Goal: Information Seeking & Learning: Learn about a topic

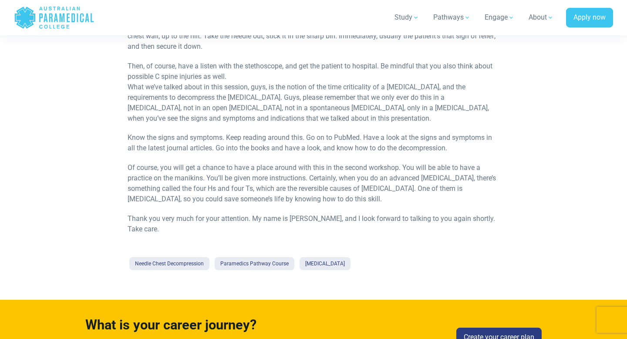
scroll to position [2381, 0]
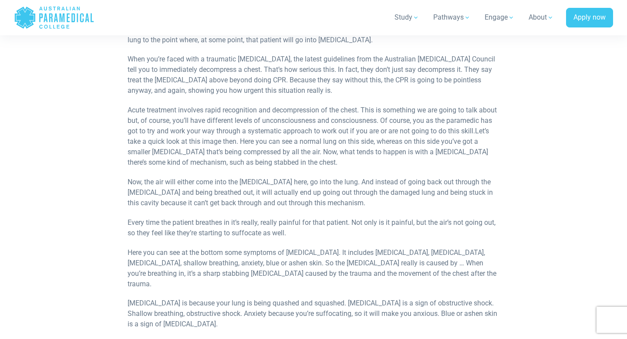
scroll to position [883, 0]
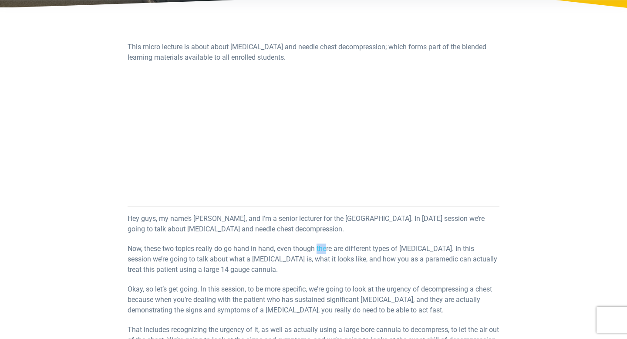
scroll to position [138, 0]
